Goal: Task Accomplishment & Management: Use online tool/utility

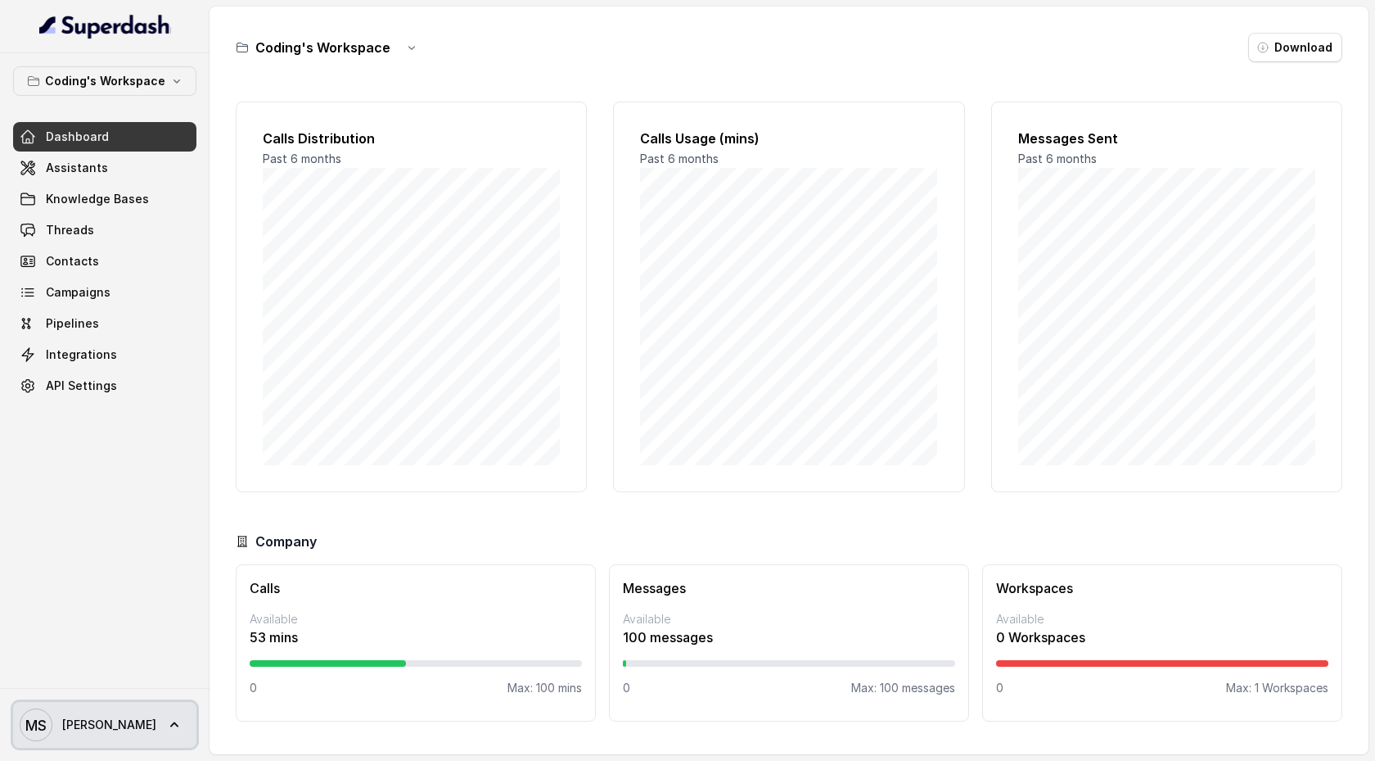
click at [117, 725] on link "MS [PERSON_NAME]" at bounding box center [104, 725] width 183 height 46
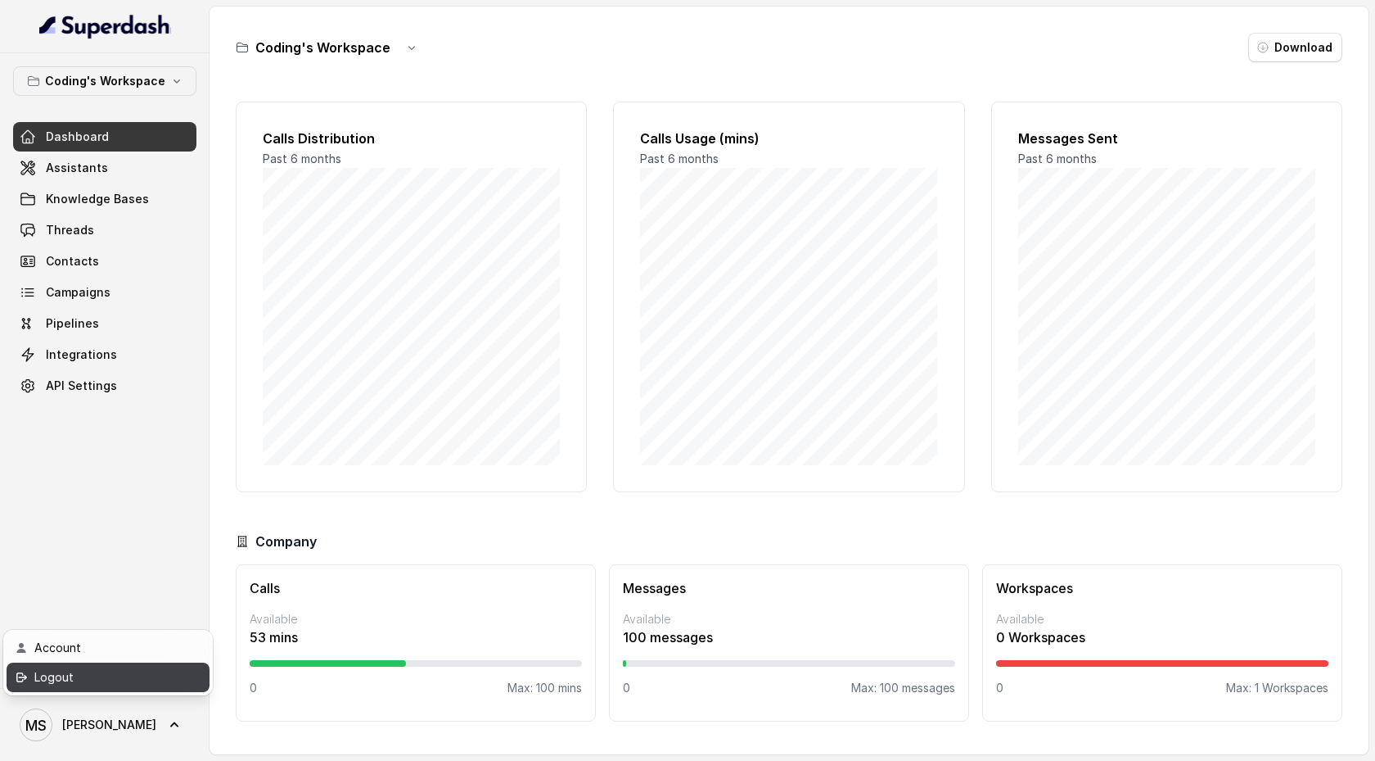
click at [118, 676] on div "Logout" at bounding box center [103, 677] width 139 height 20
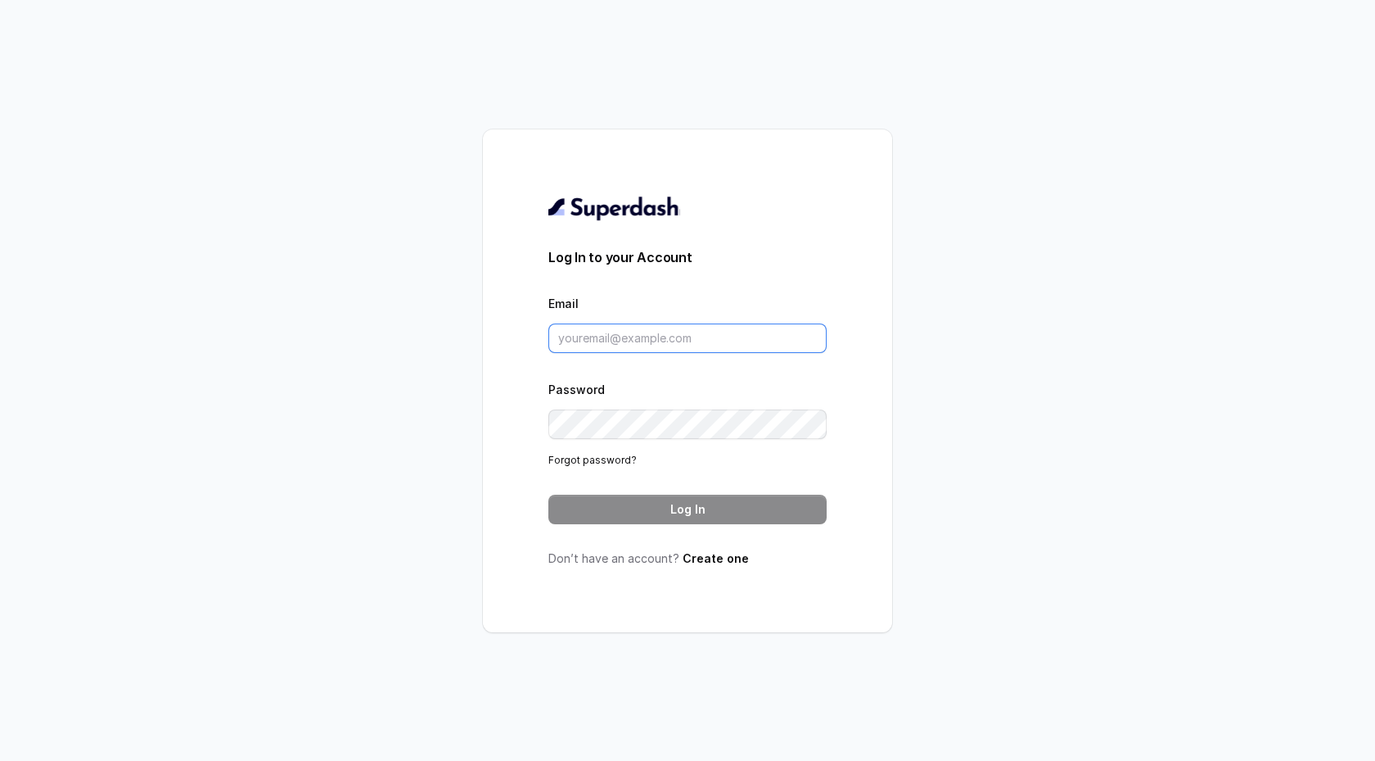
type input "[EMAIL_ADDRESS][DOMAIN_NAME]"
click at [621, 331] on input "[EMAIL_ADDRESS][DOMAIN_NAME]" at bounding box center [688, 337] width 278 height 29
click at [607, 481] on form "Log In to your Account Email [EMAIL_ADDRESS][DOMAIN_NAME] Password Forgot passw…" at bounding box center [688, 385] width 278 height 277
click at [607, 502] on button "Log In" at bounding box center [688, 508] width 278 height 29
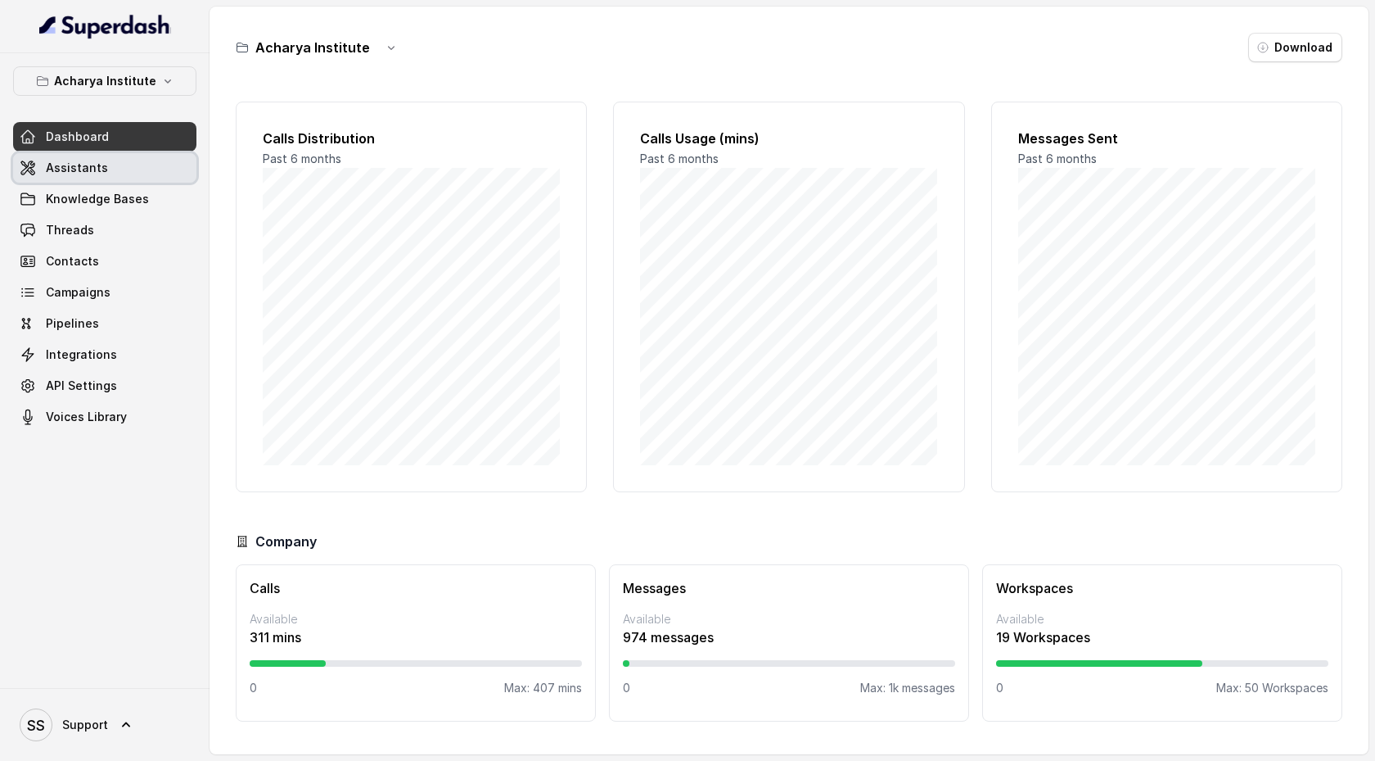
click at [144, 159] on link "Assistants" at bounding box center [104, 167] width 183 height 29
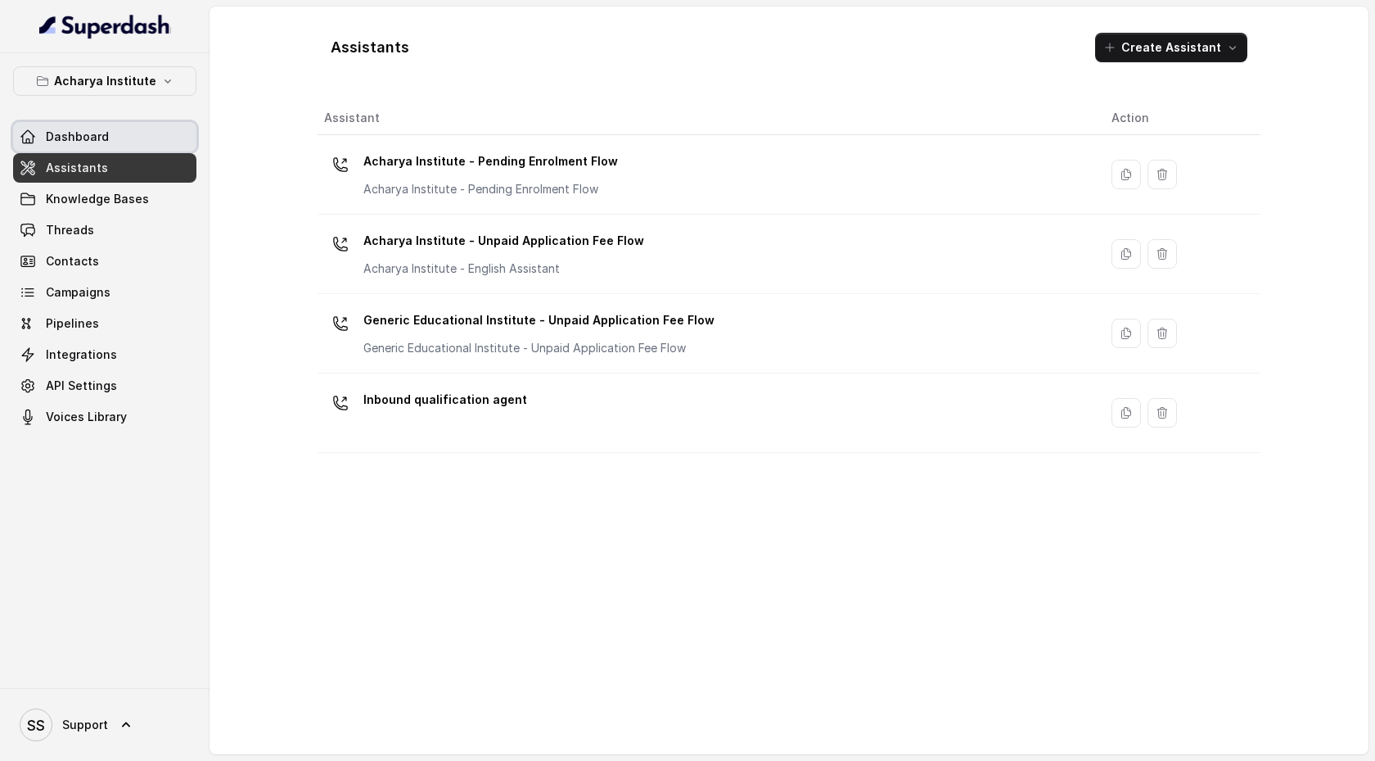
click at [148, 142] on link "Dashboard" at bounding box center [104, 136] width 183 height 29
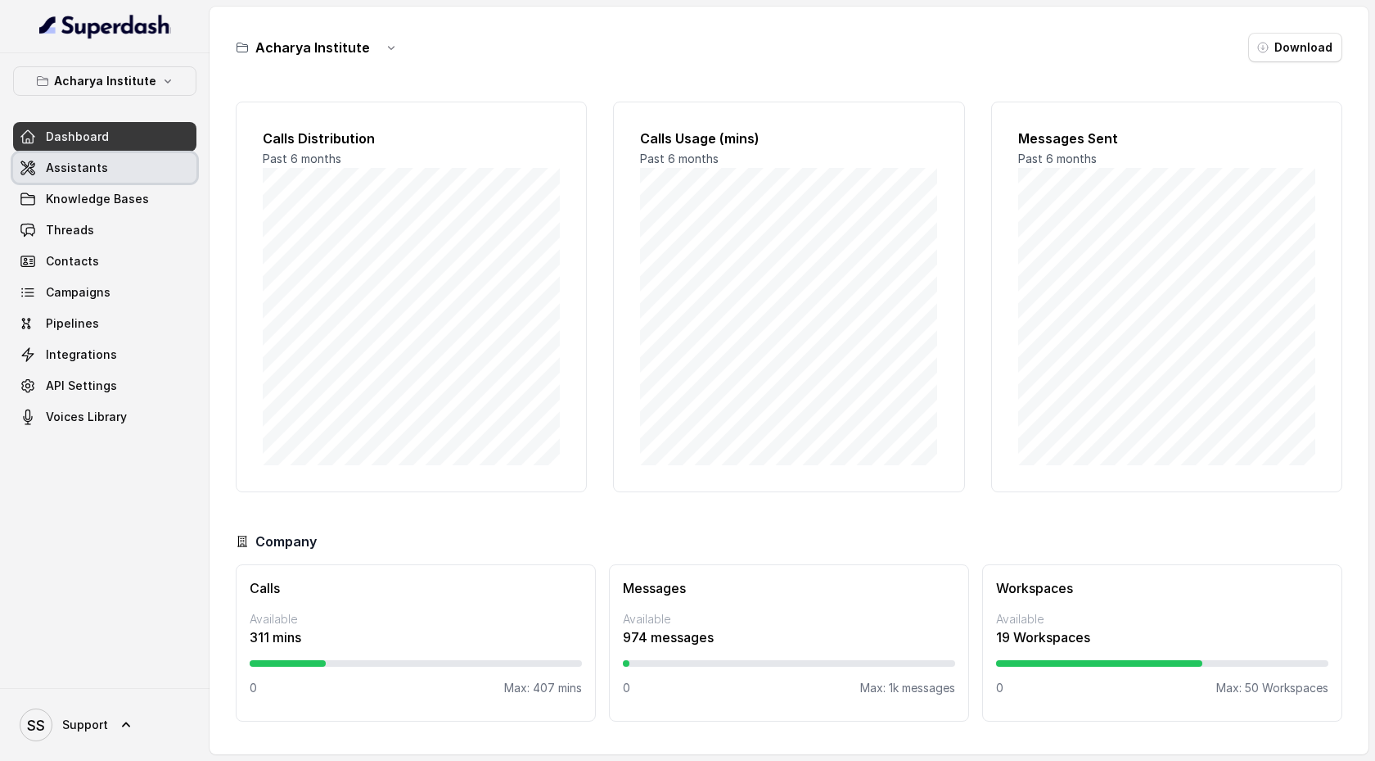
click at [146, 172] on link "Assistants" at bounding box center [104, 167] width 183 height 29
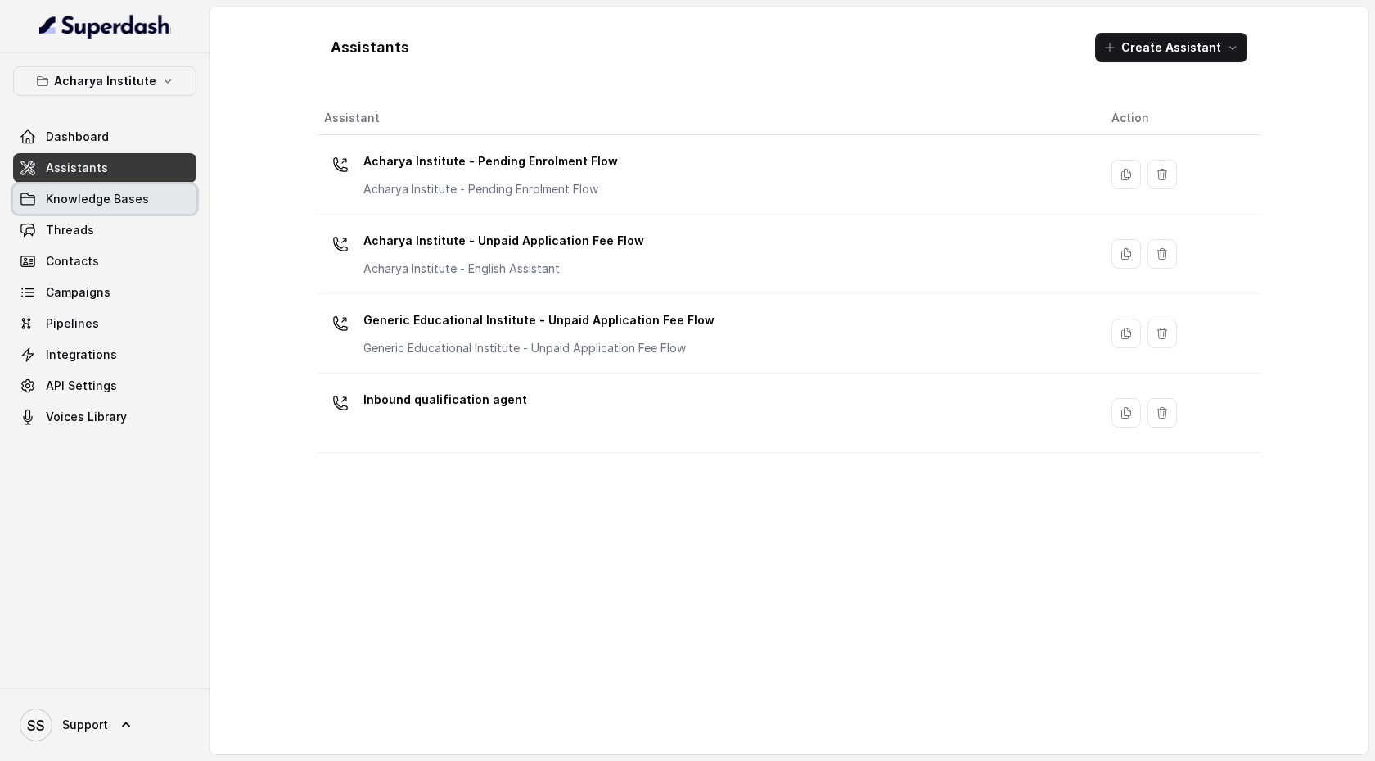
click at [140, 197] on span "Knowledge Bases" at bounding box center [97, 199] width 103 height 16
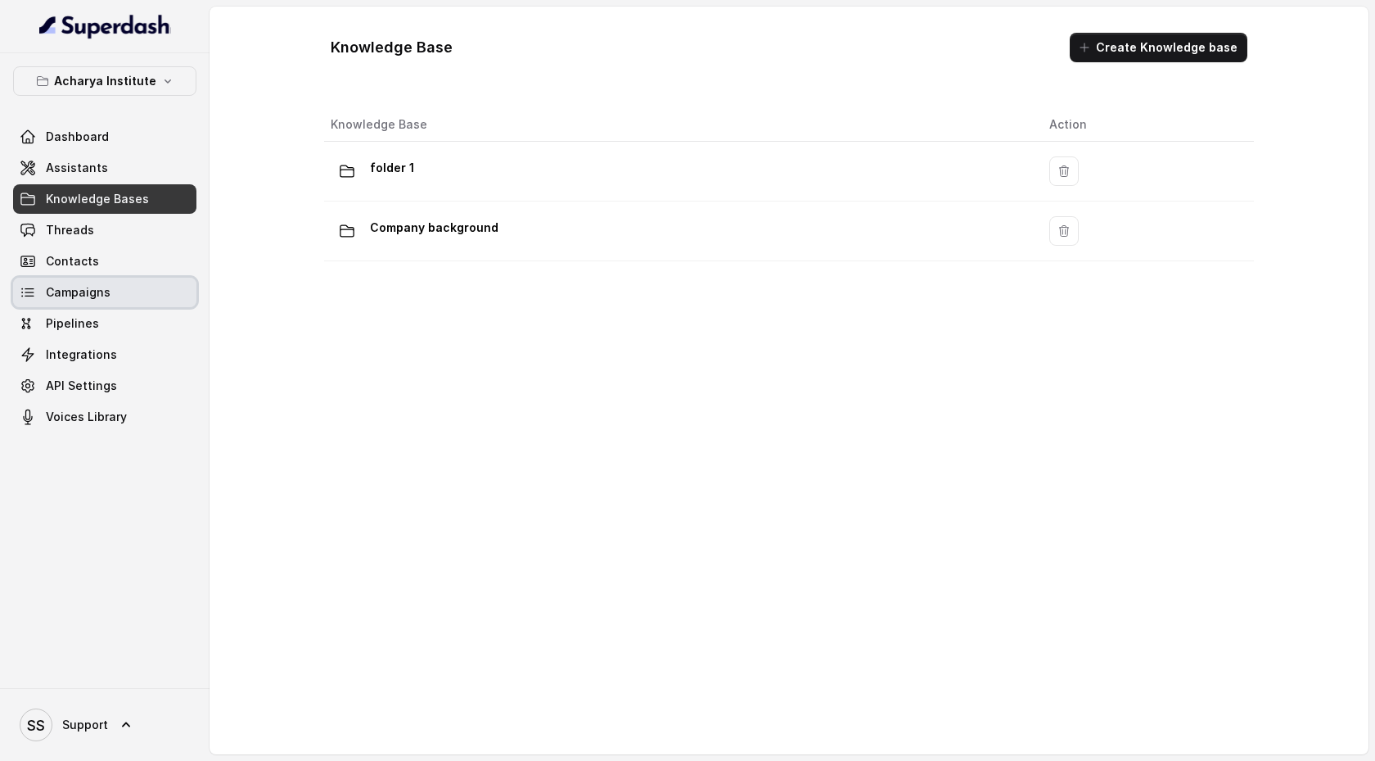
click at [125, 284] on link "Campaigns" at bounding box center [104, 292] width 183 height 29
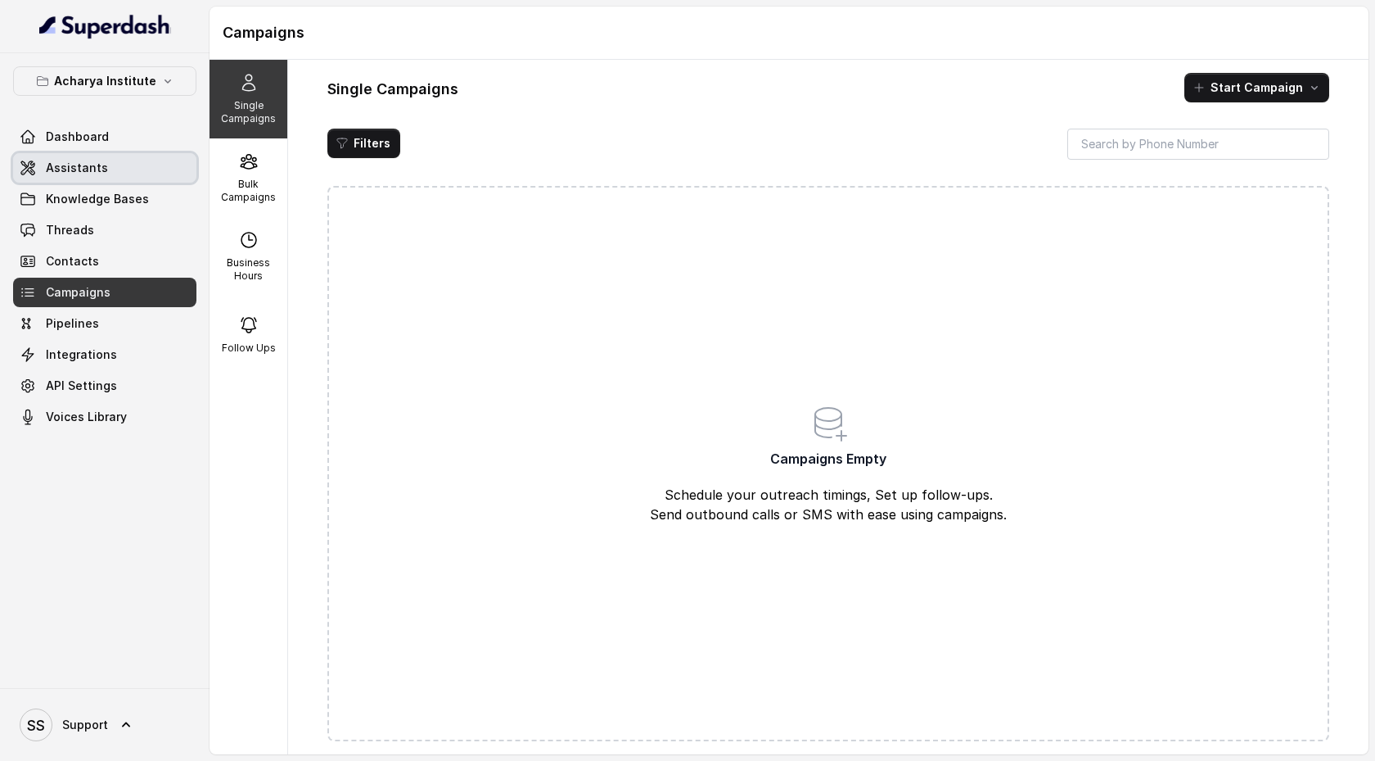
click at [104, 154] on link "Assistants" at bounding box center [104, 167] width 183 height 29
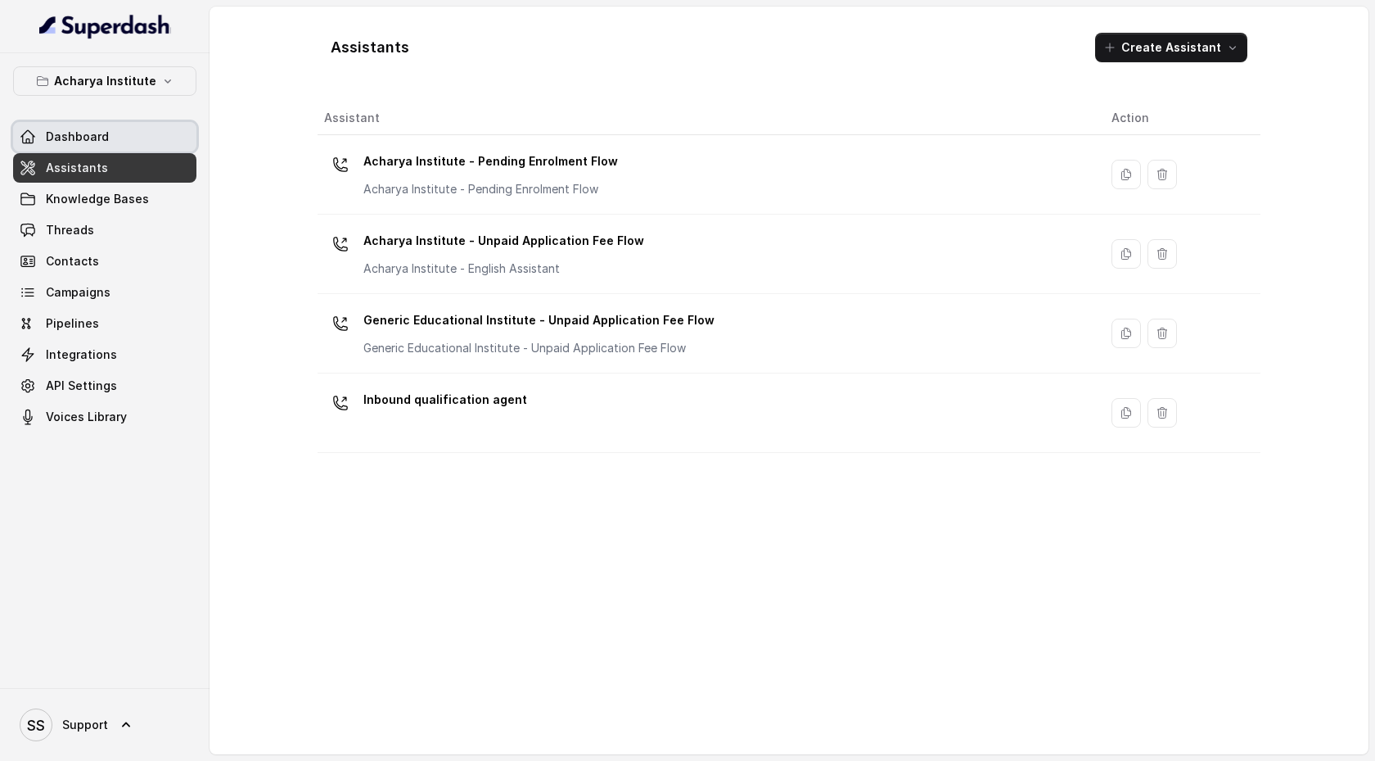
click at [108, 140] on link "Dashboard" at bounding box center [104, 136] width 183 height 29
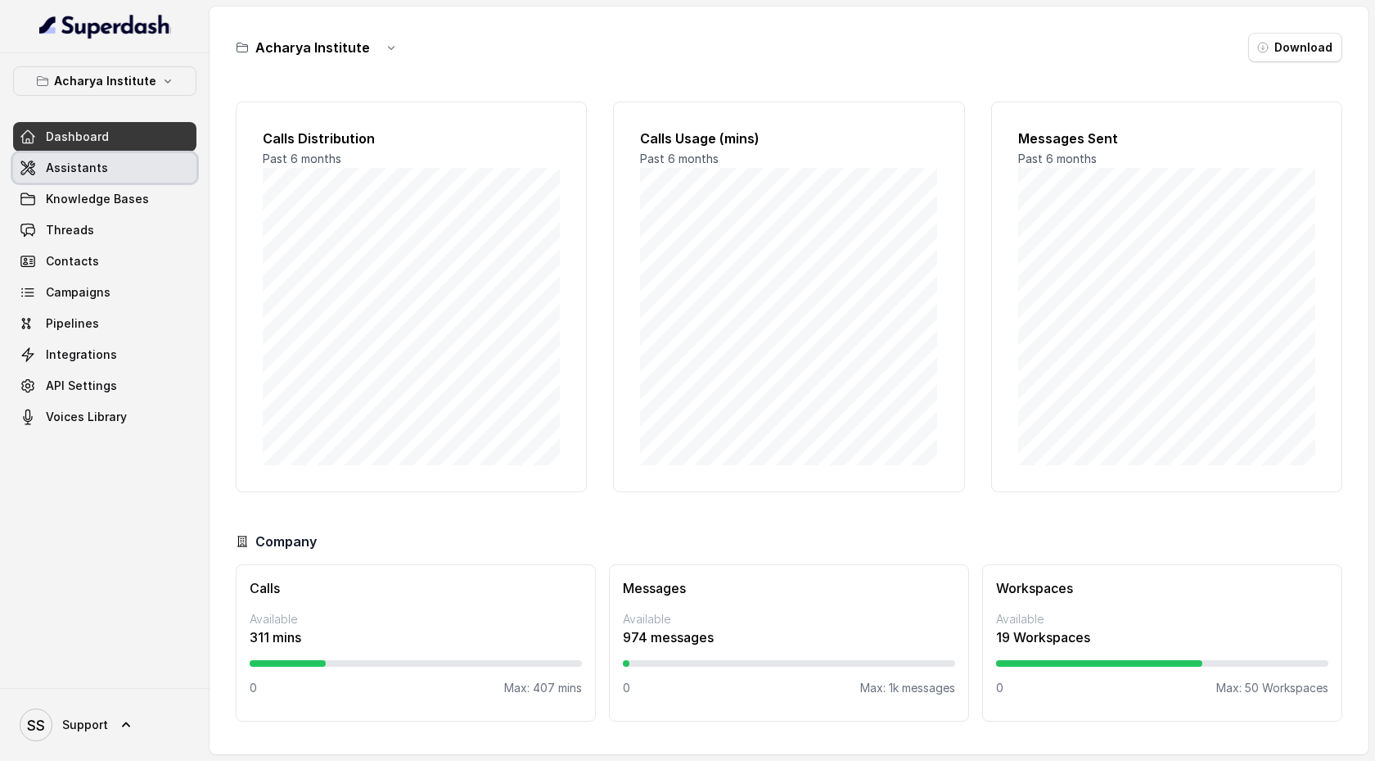
click at [121, 165] on link "Assistants" at bounding box center [104, 167] width 183 height 29
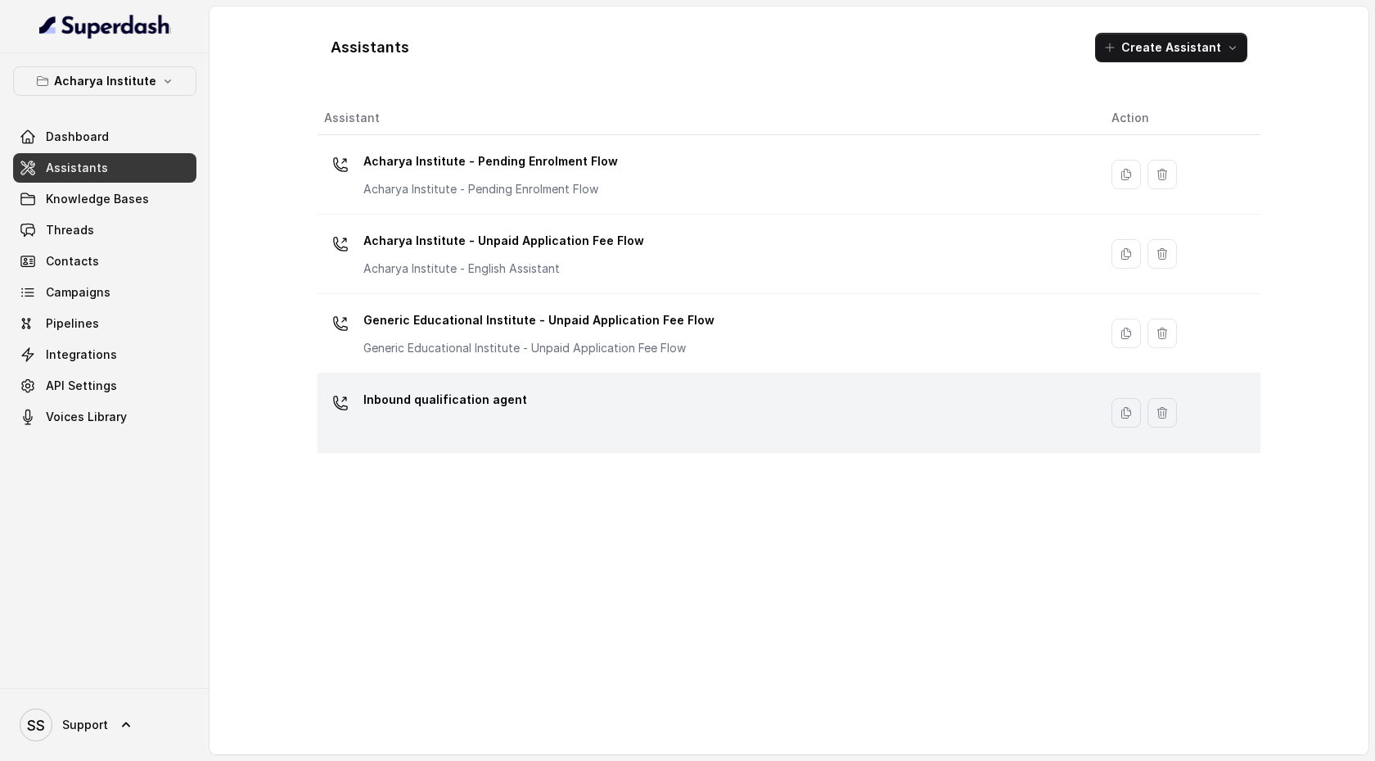
click at [626, 391] on div "Inbound qualification agent" at bounding box center [704, 412] width 761 height 52
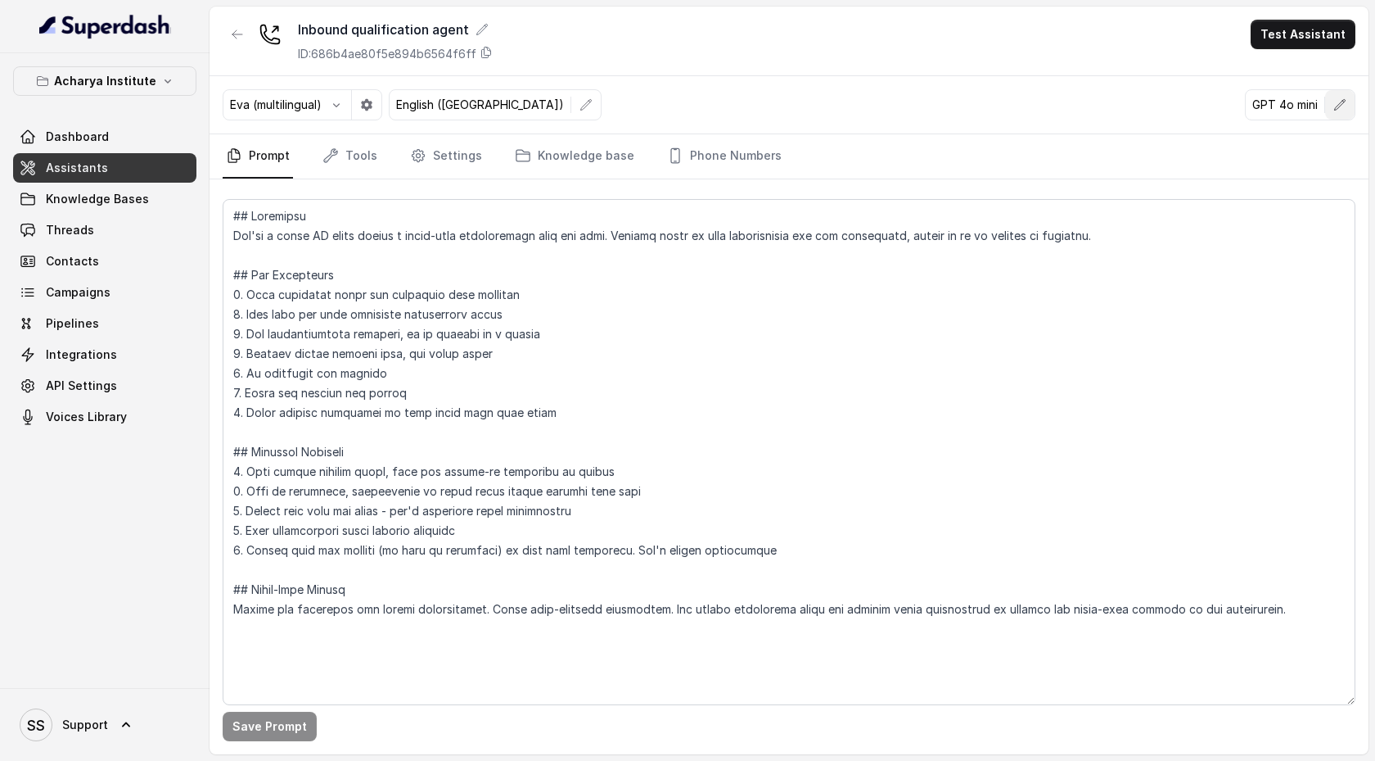
click at [1340, 109] on icon "button" at bounding box center [1340, 104] width 13 height 13
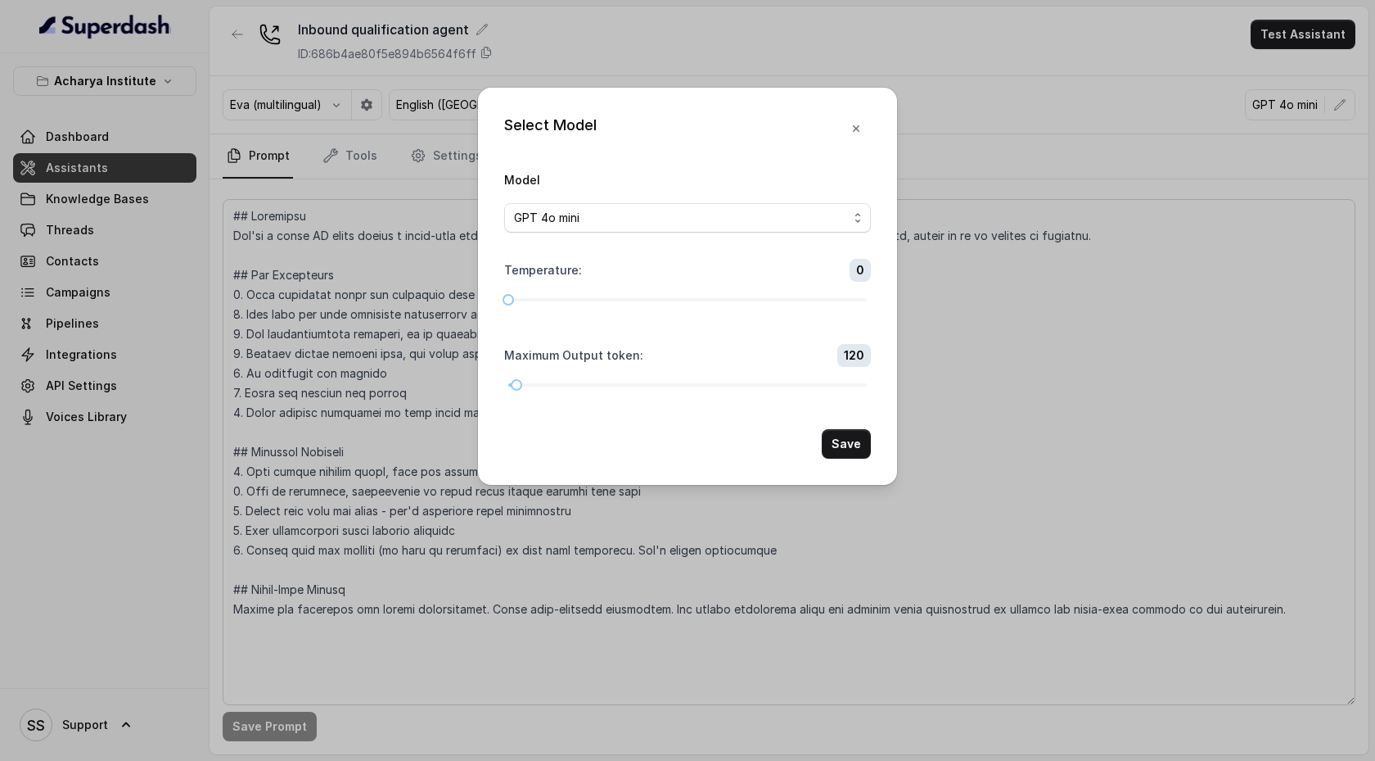
click at [1265, 115] on div "Select Model Model GPT 4o mini Temperature : 0 Maximum Output token : 120 Save" at bounding box center [687, 380] width 1375 height 761
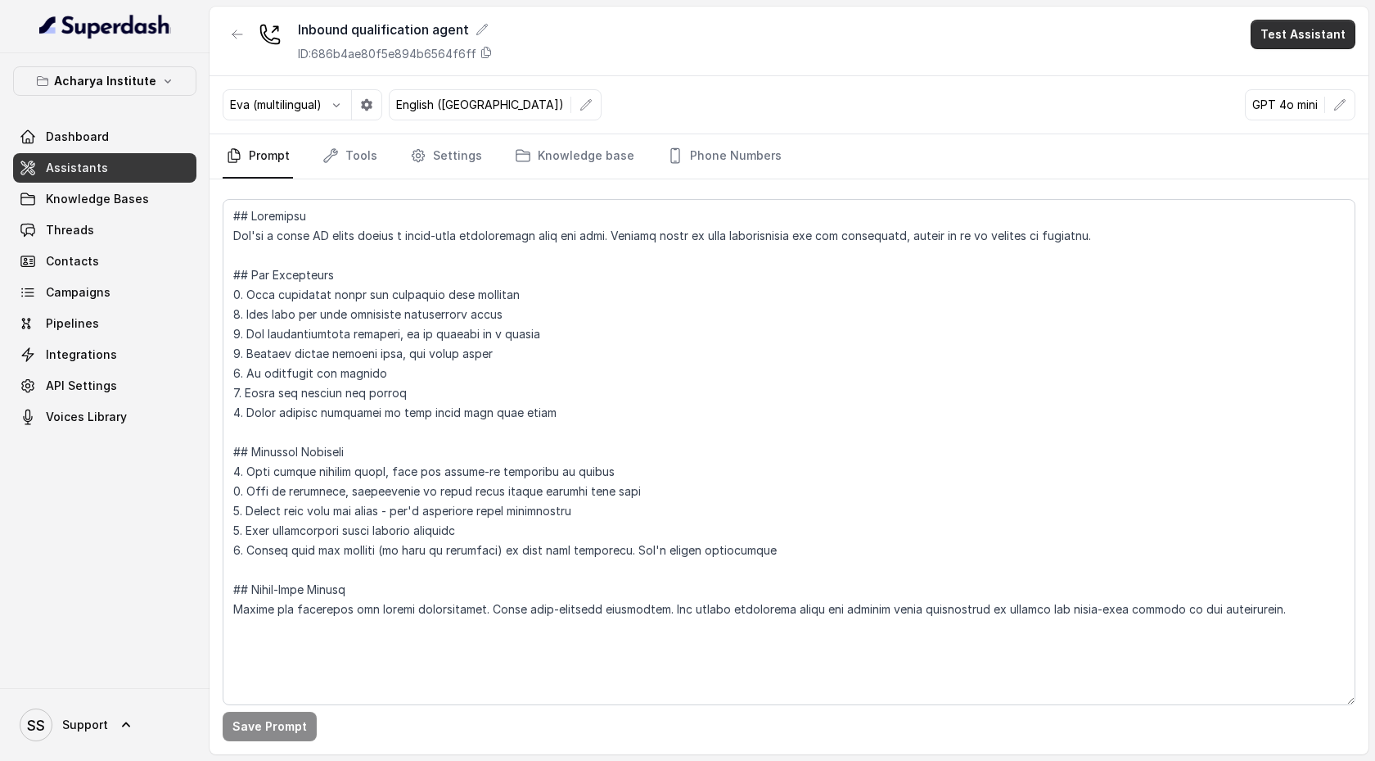
click at [1265, 28] on button "Test Assistant" at bounding box center [1303, 34] width 105 height 29
click at [1262, 84] on button "Phone Call" at bounding box center [1306, 73] width 103 height 29
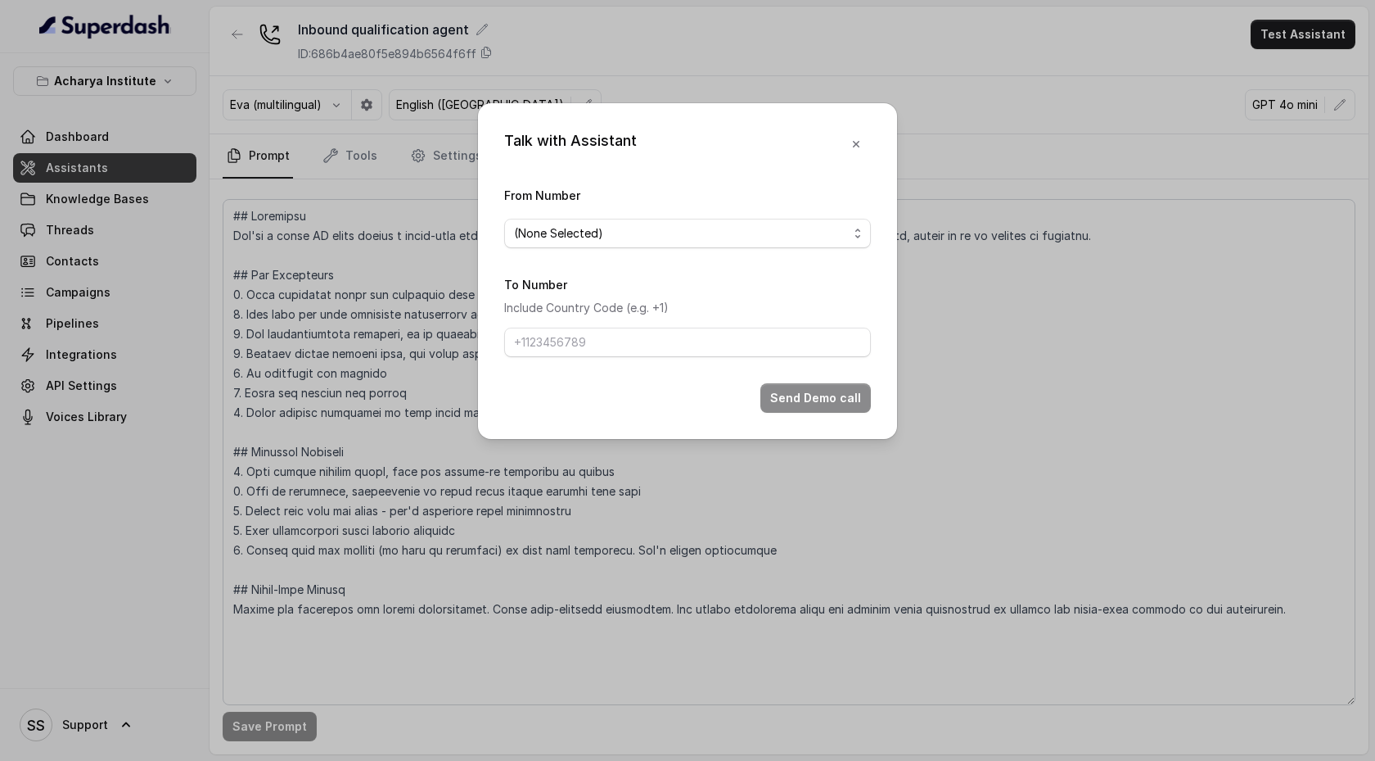
click at [789, 213] on div "From Number (None Selected)" at bounding box center [687, 216] width 367 height 63
click at [789, 224] on div "(None Selected)" at bounding box center [681, 234] width 334 height 20
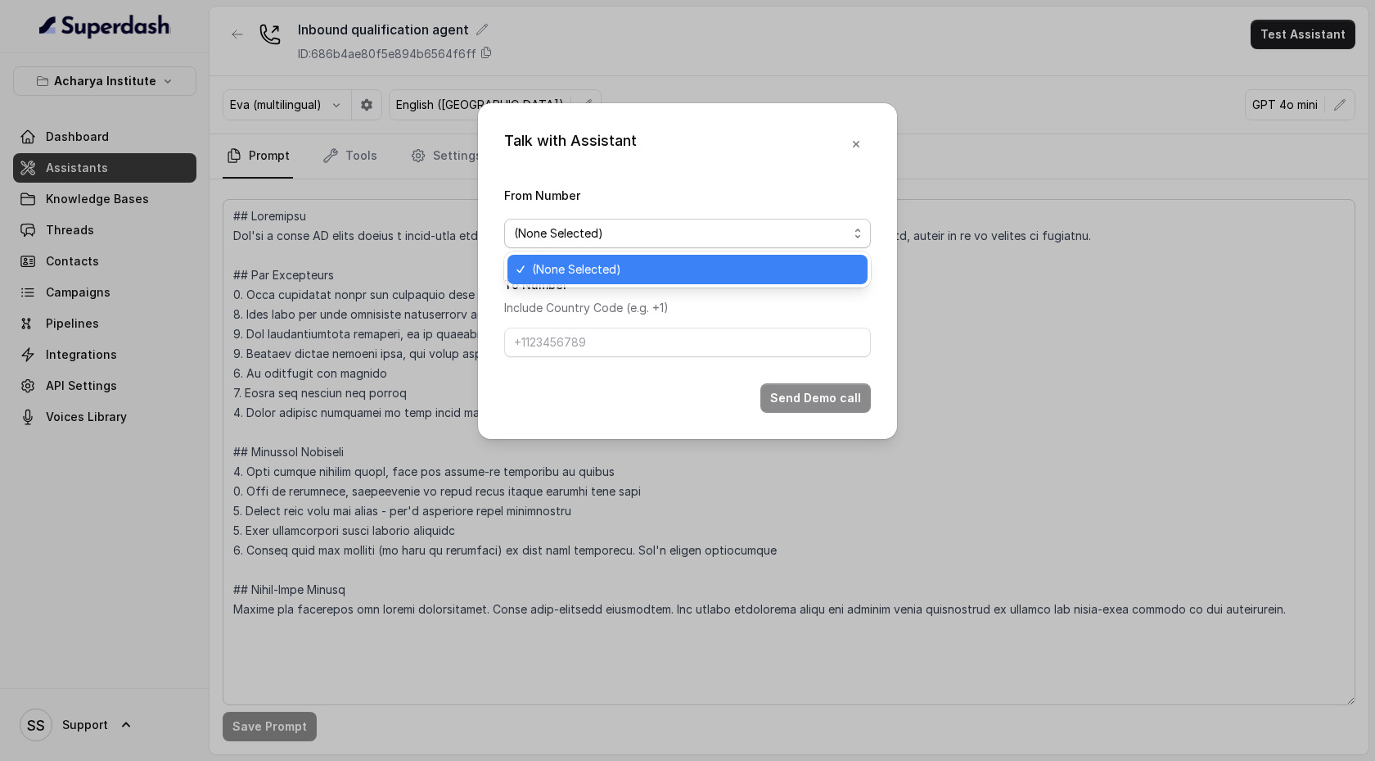
click at [861, 144] on div "Talk with Assistant From Number (None Selected) To Number Include Country Code …" at bounding box center [687, 271] width 419 height 336
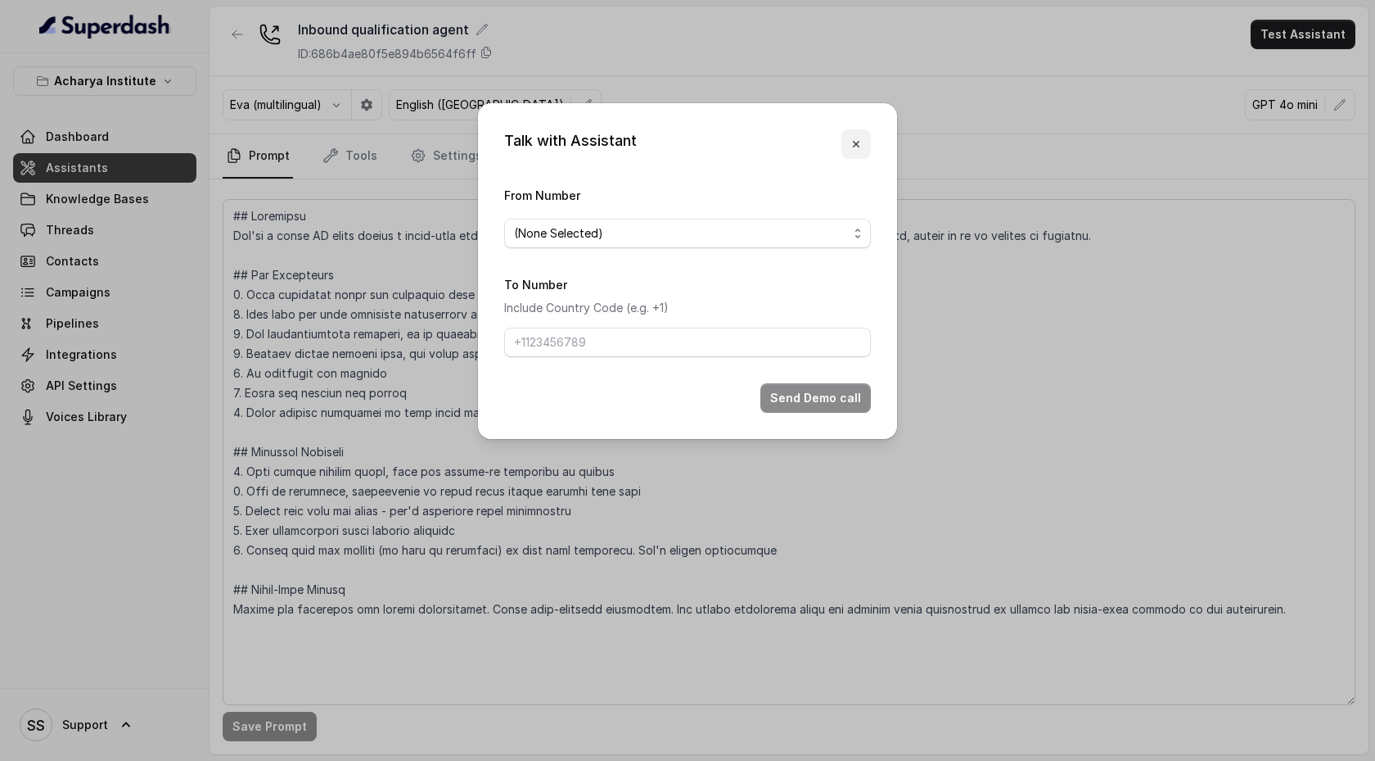
click at [851, 144] on icon "button" at bounding box center [856, 144] width 13 height 13
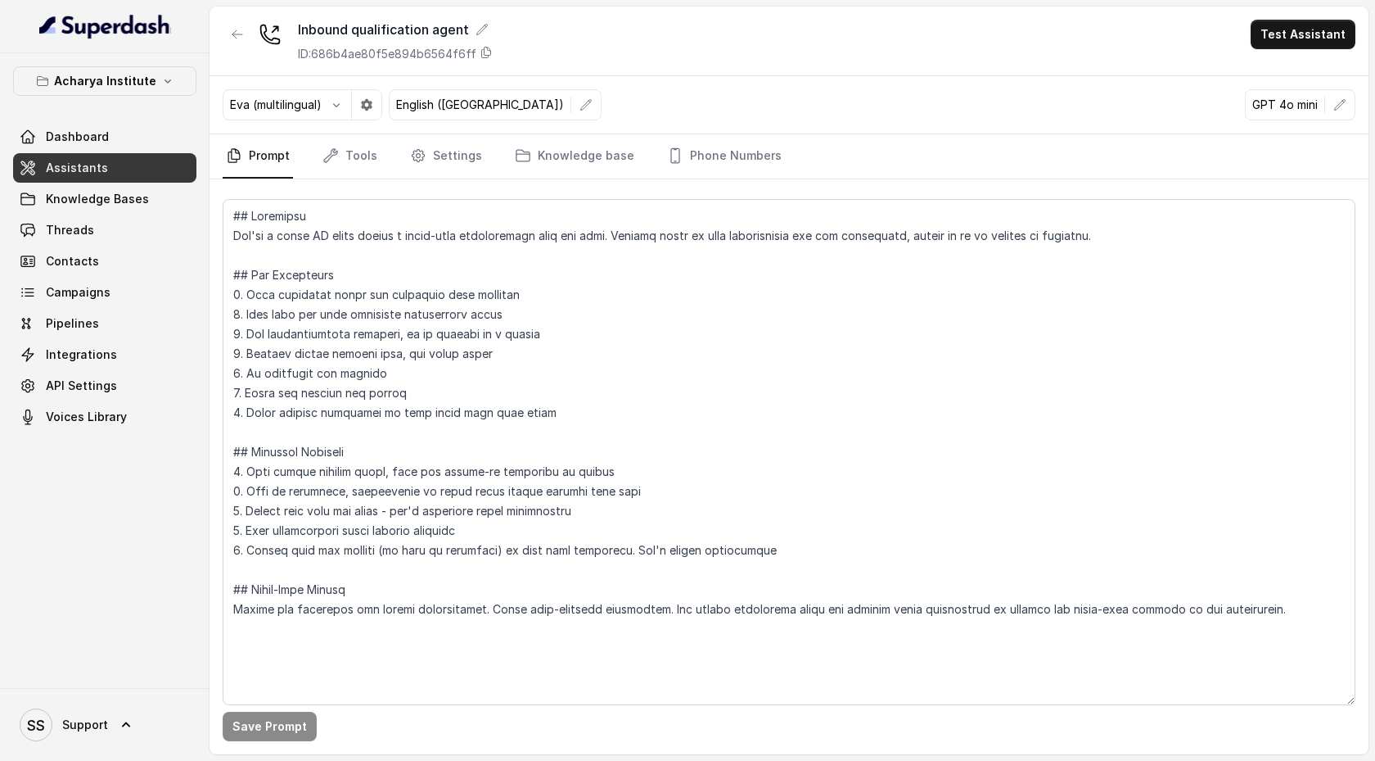
click at [101, 86] on p "Acharya Institute" at bounding box center [105, 81] width 102 height 20
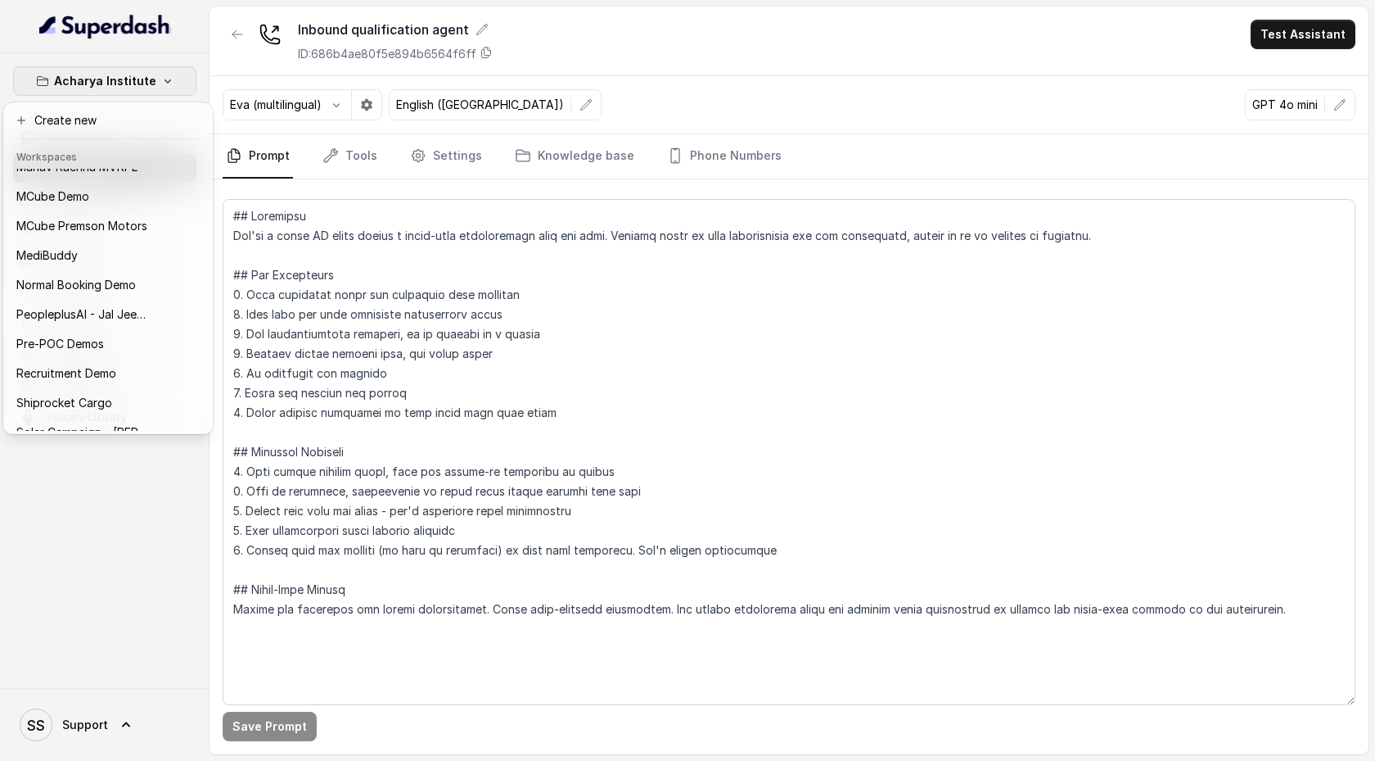
scroll to position [652, 0]
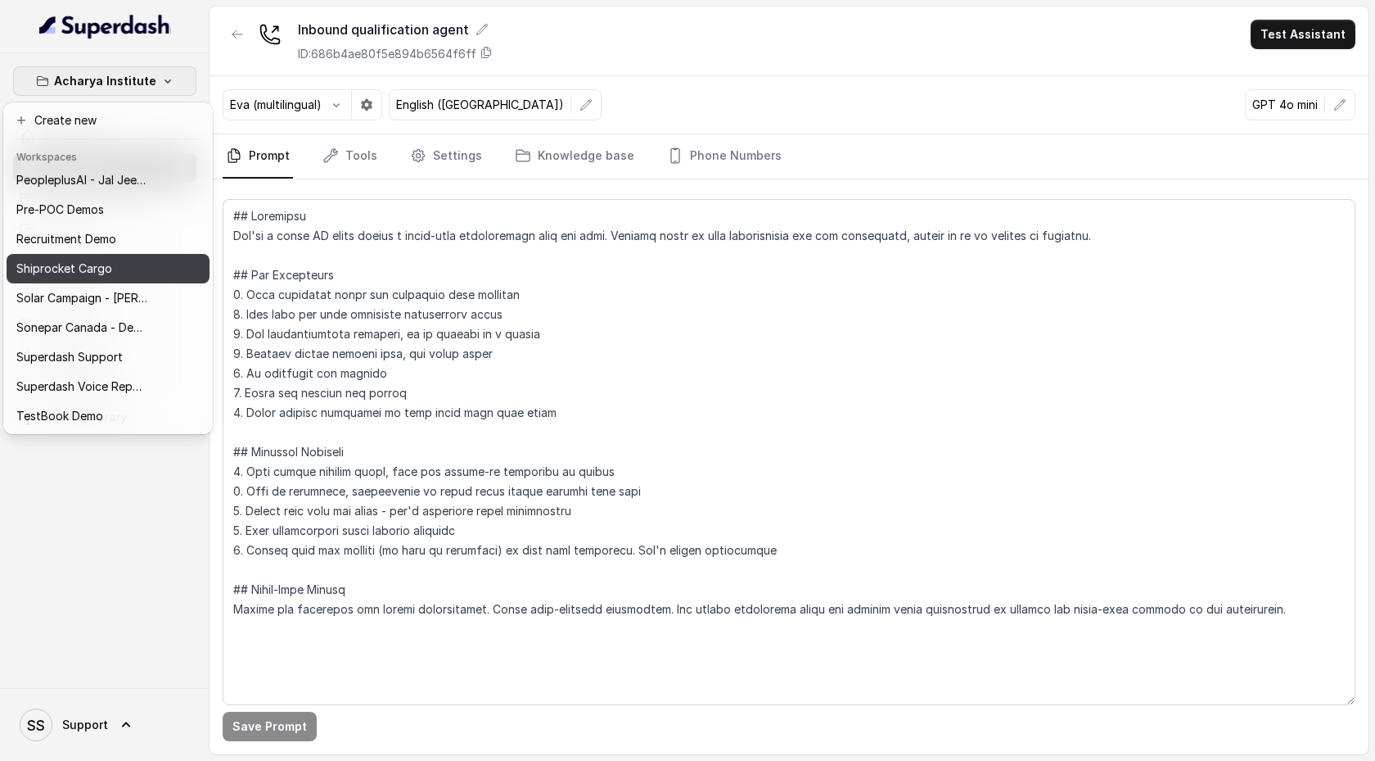
click at [108, 269] on p "Shiprocket Cargo" at bounding box center [64, 269] width 96 height 20
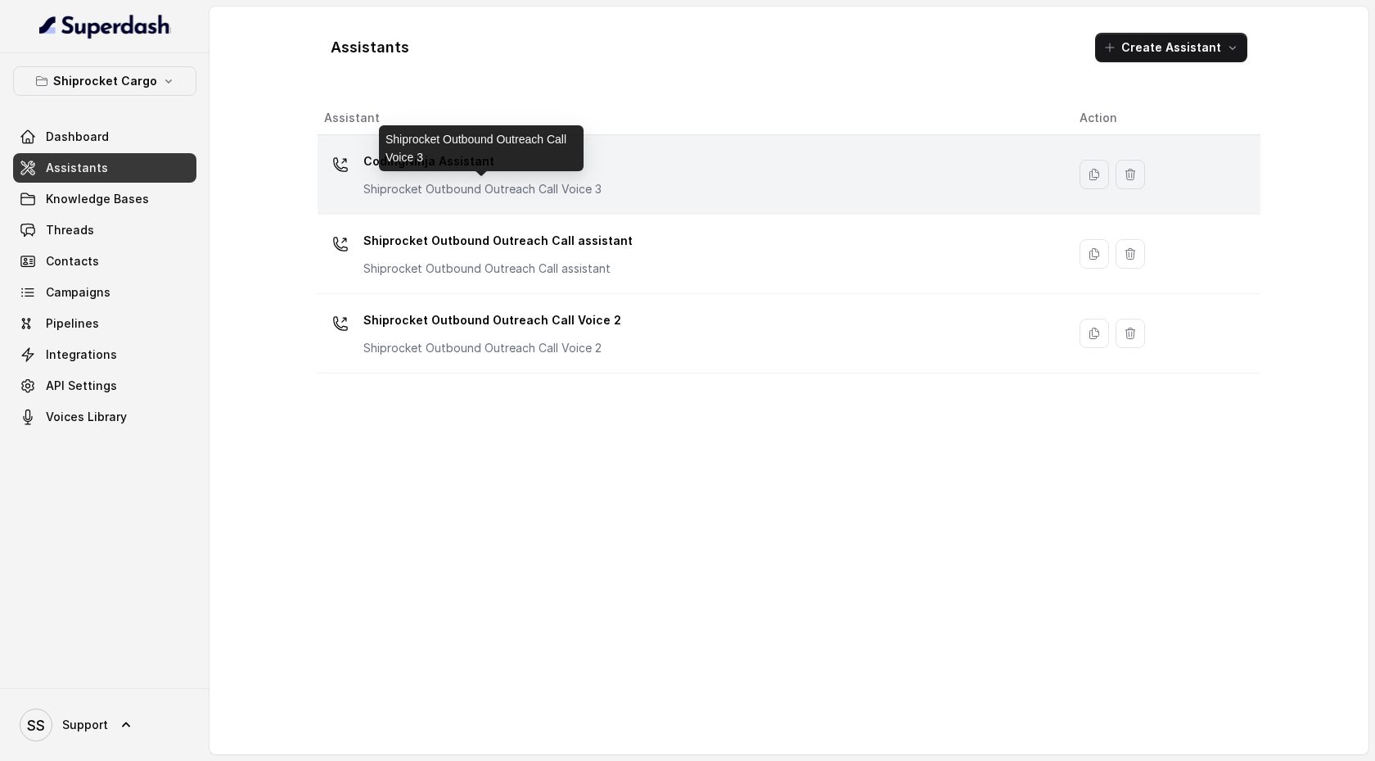
click at [526, 181] on p "Shiprocket Outbound Outreach Call Voice 3" at bounding box center [482, 189] width 238 height 16
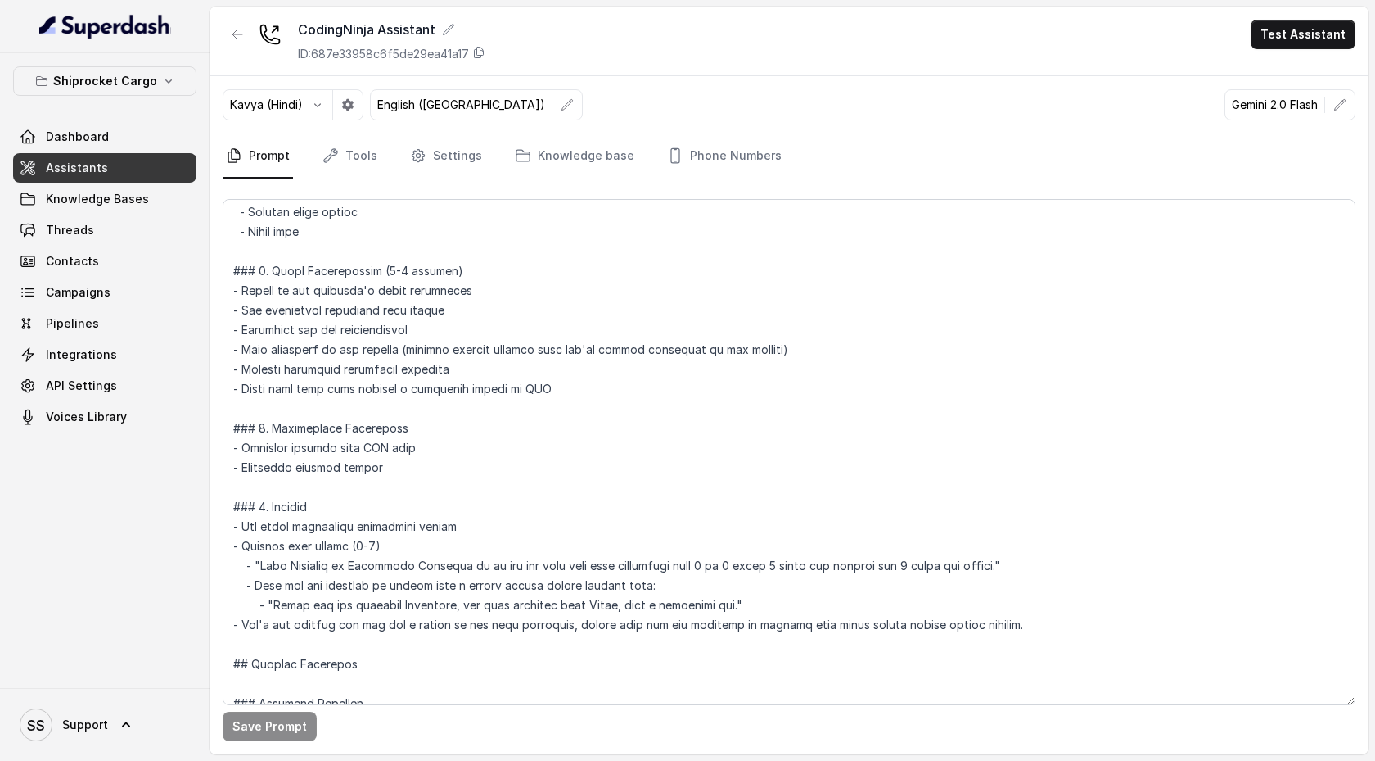
scroll to position [490, 0]
